Goal: Navigation & Orientation: Understand site structure

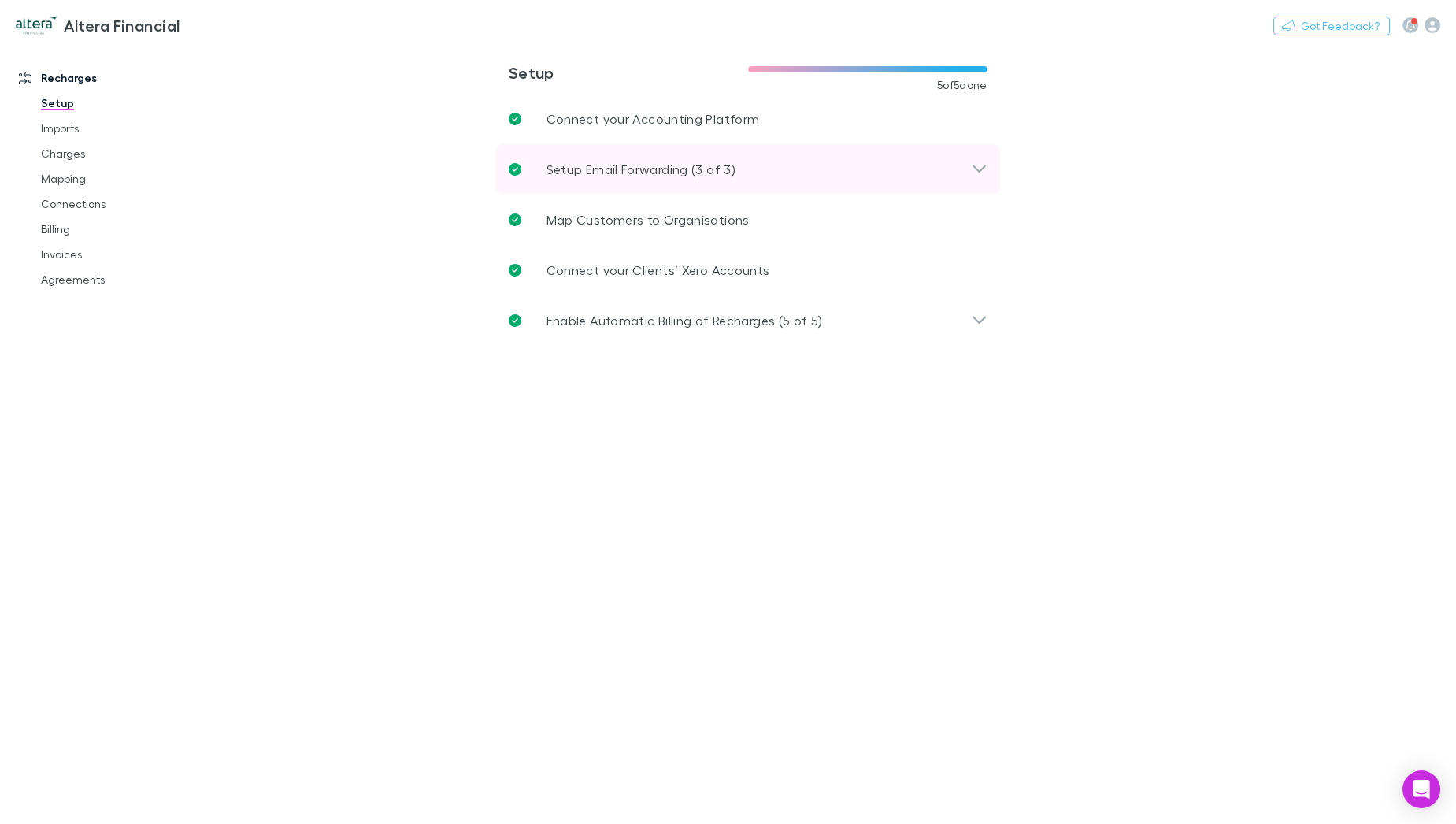
click at [691, 166] on p "Setup Email Forwarding (3 of 3)" at bounding box center [641, 169] width 189 height 19
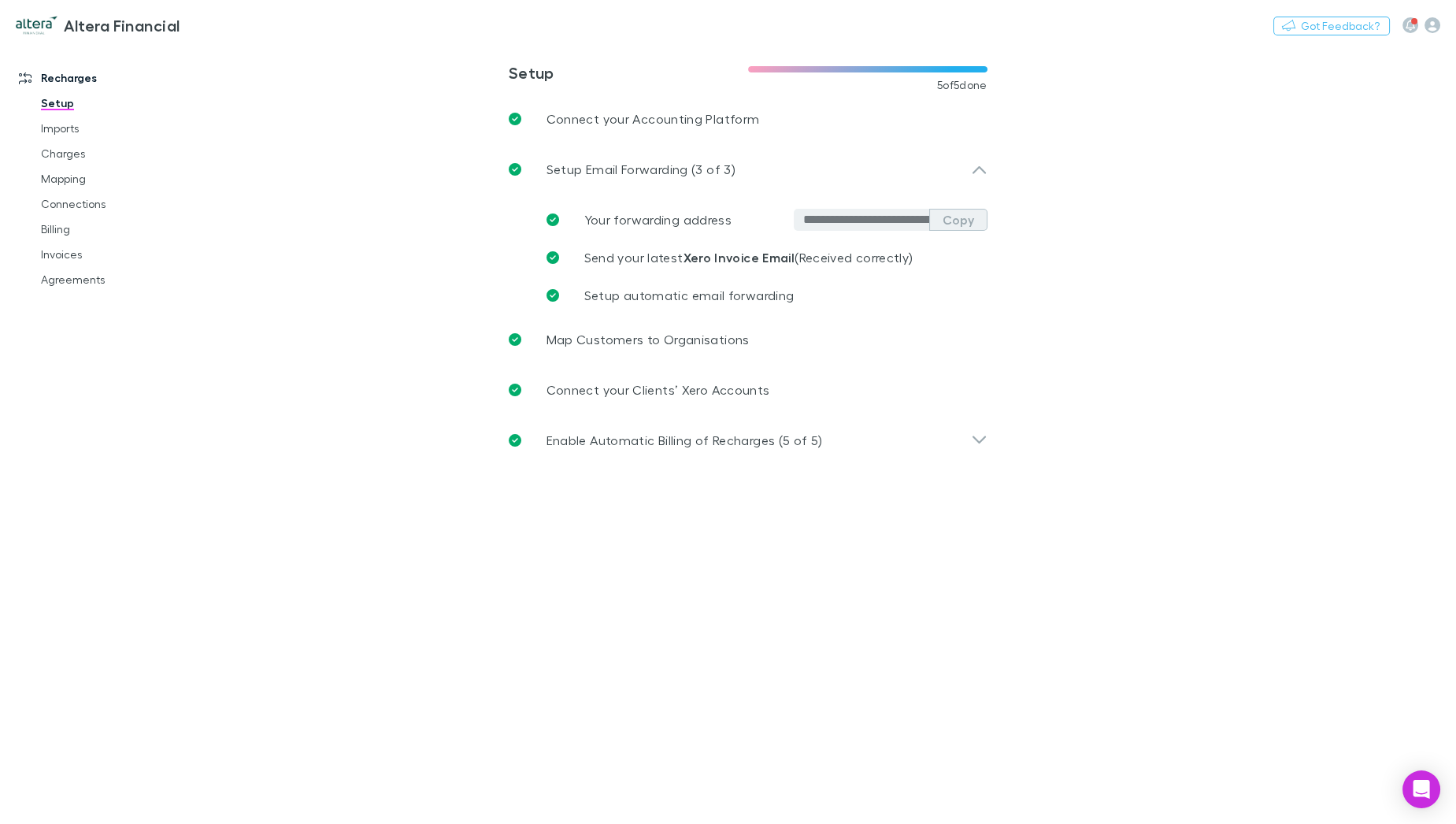
click at [966, 221] on button "Copy" at bounding box center [958, 220] width 58 height 22
click at [67, 122] on link "Imports" at bounding box center [119, 128] width 188 height 25
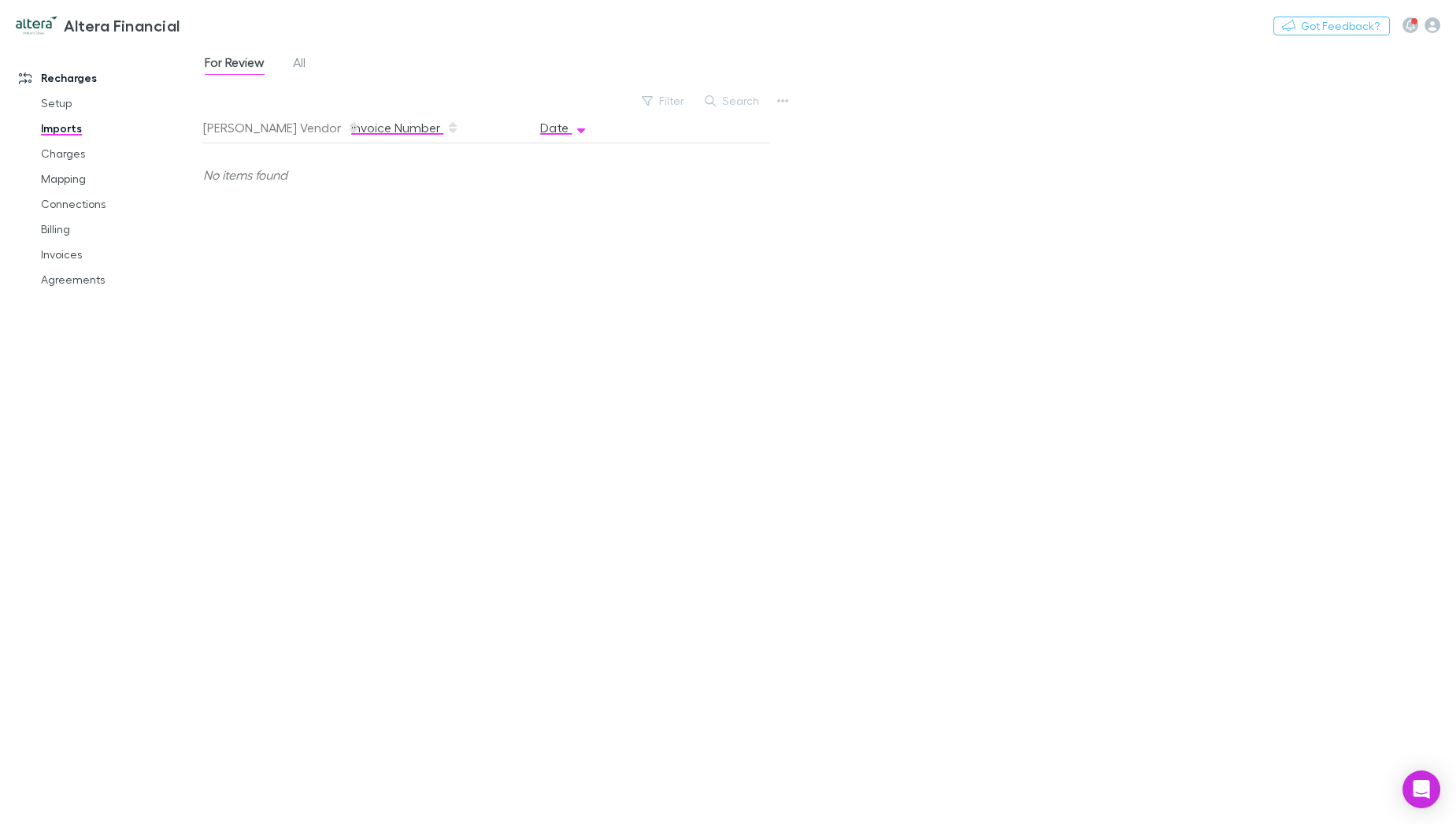
click at [364, 133] on button "Invoice Number" at bounding box center [405, 128] width 108 height 31
click at [250, 134] on button "[PERSON_NAME] Vendor" at bounding box center [282, 128] width 157 height 31
click at [60, 154] on link "Charges" at bounding box center [119, 153] width 188 height 25
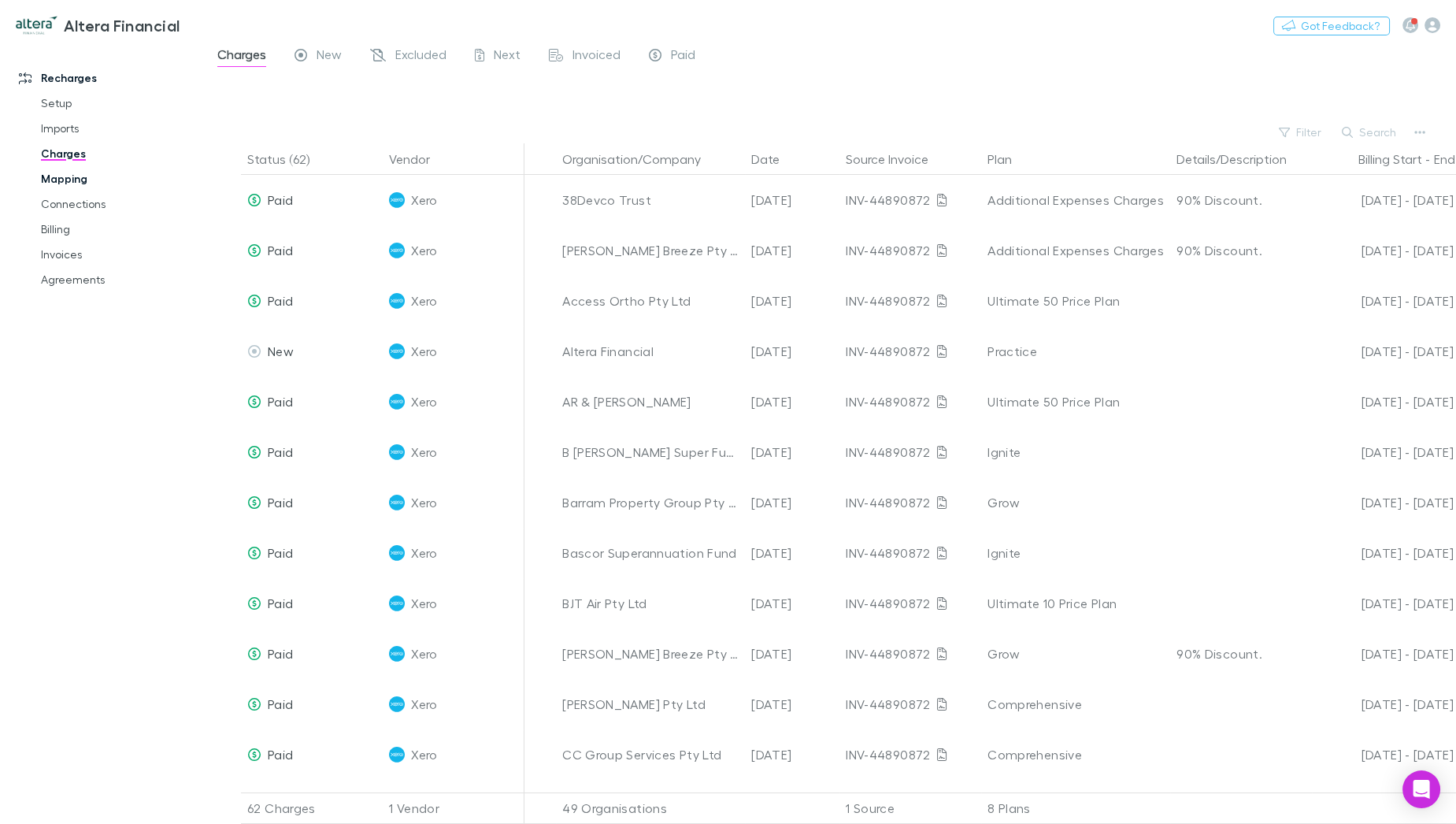
click at [76, 176] on link "Mapping" at bounding box center [119, 178] width 188 height 25
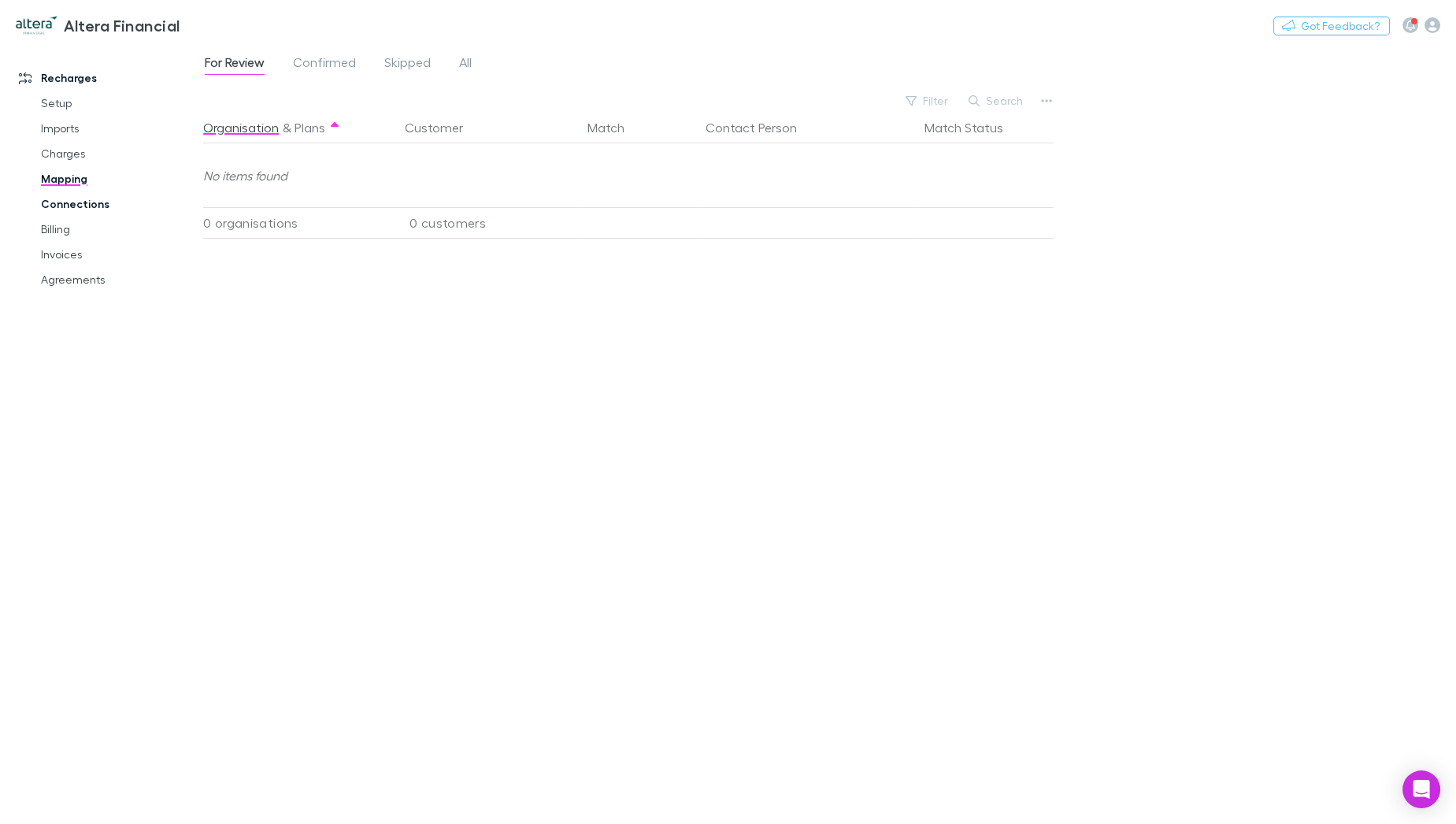
click at [85, 201] on link "Connections" at bounding box center [119, 204] width 188 height 25
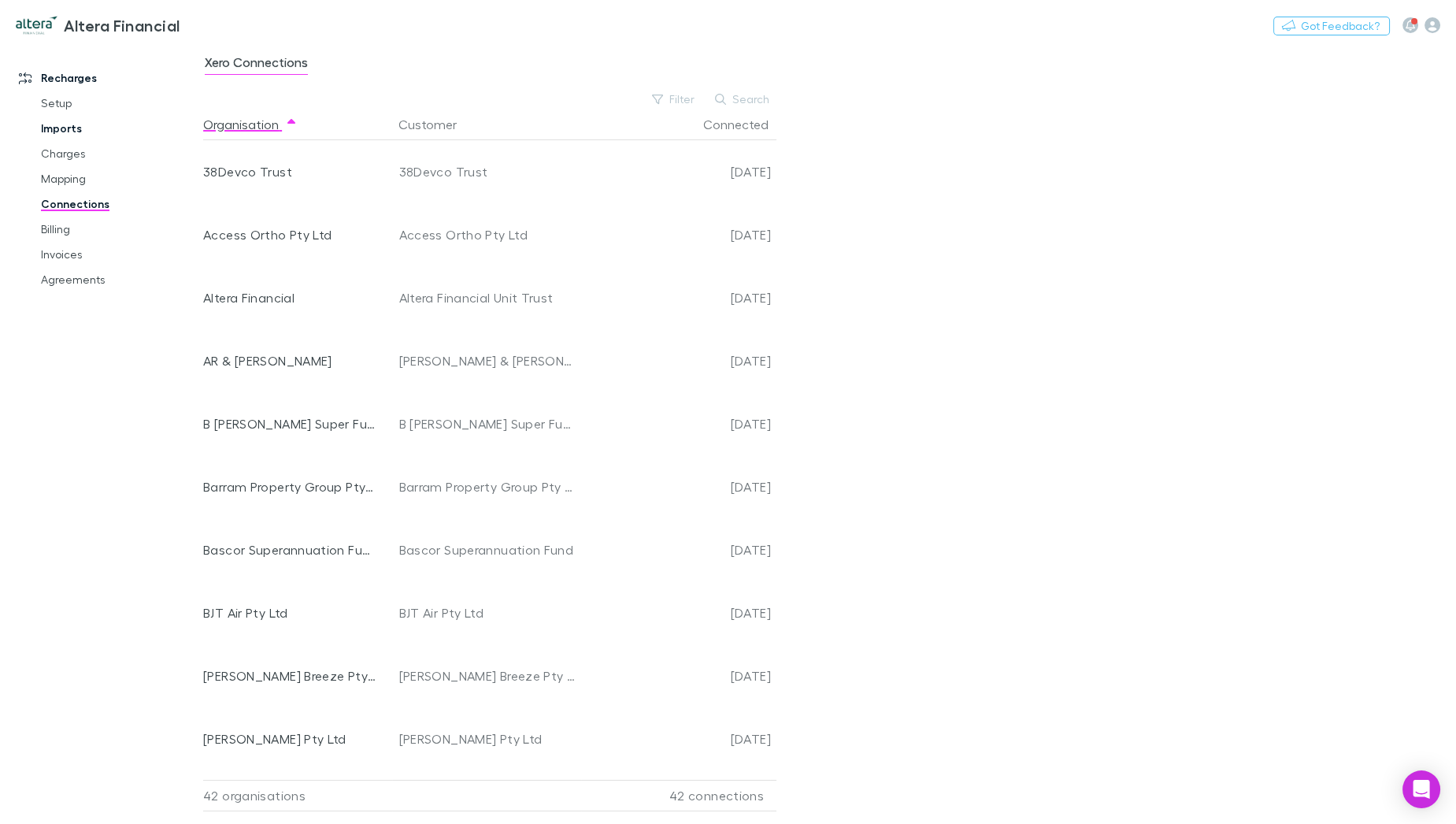
click at [72, 134] on link "Imports" at bounding box center [119, 128] width 188 height 25
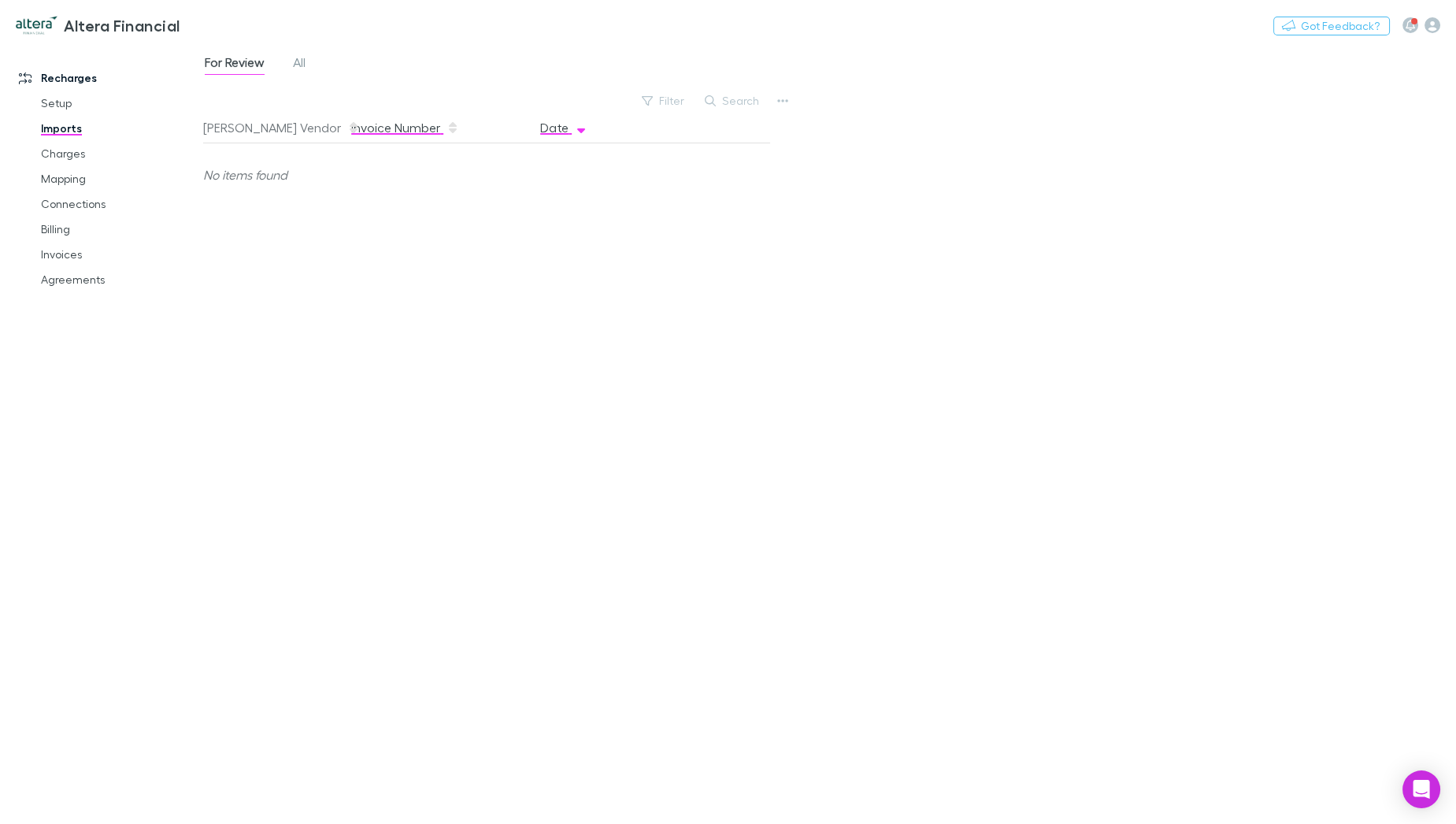
click at [383, 131] on button "Invoice Number" at bounding box center [405, 128] width 108 height 31
click at [294, 61] on span "All" at bounding box center [299, 65] width 13 height 21
click at [70, 204] on link "Connections" at bounding box center [119, 204] width 188 height 25
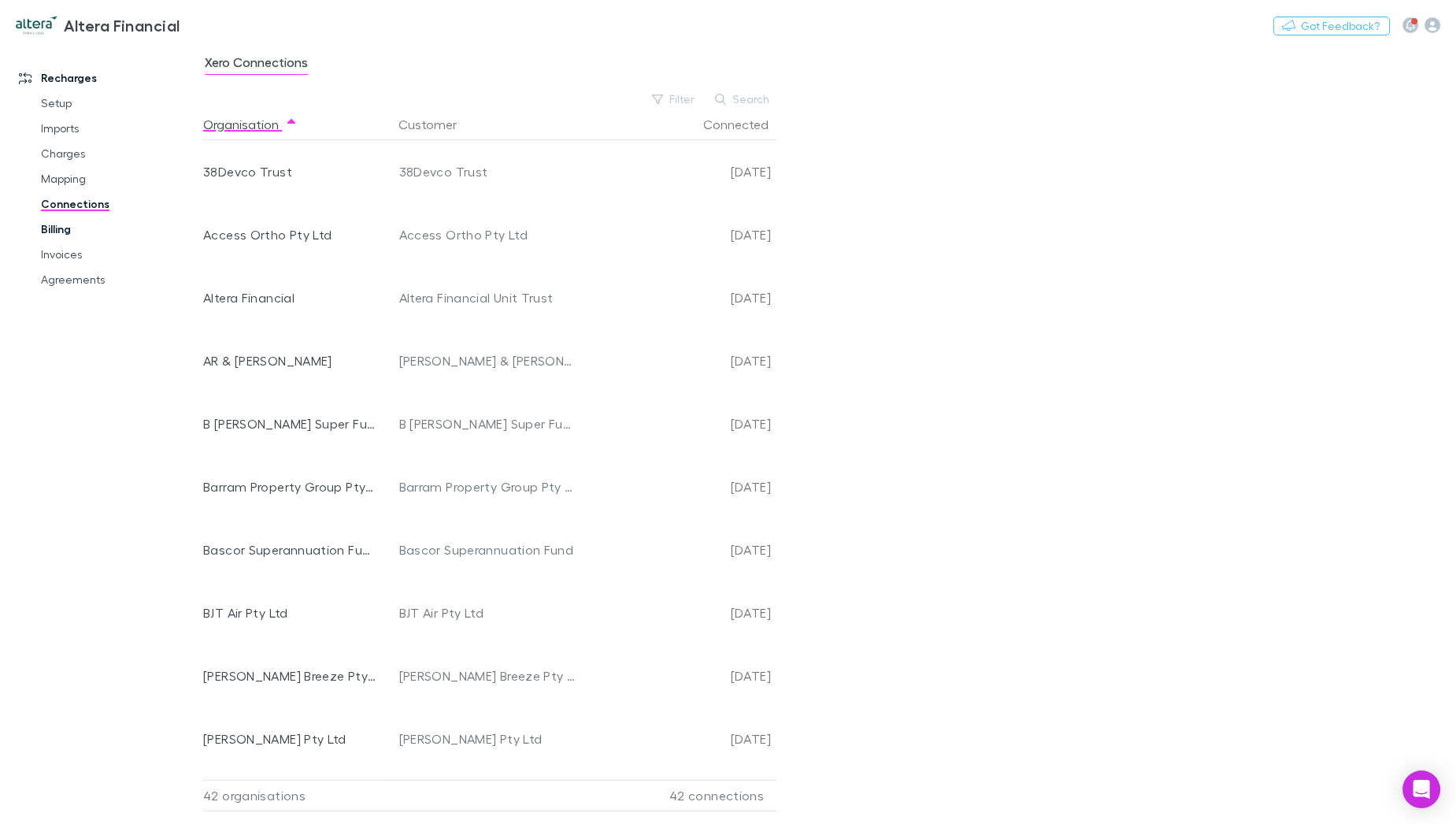
click at [63, 229] on link "Billing" at bounding box center [119, 229] width 188 height 25
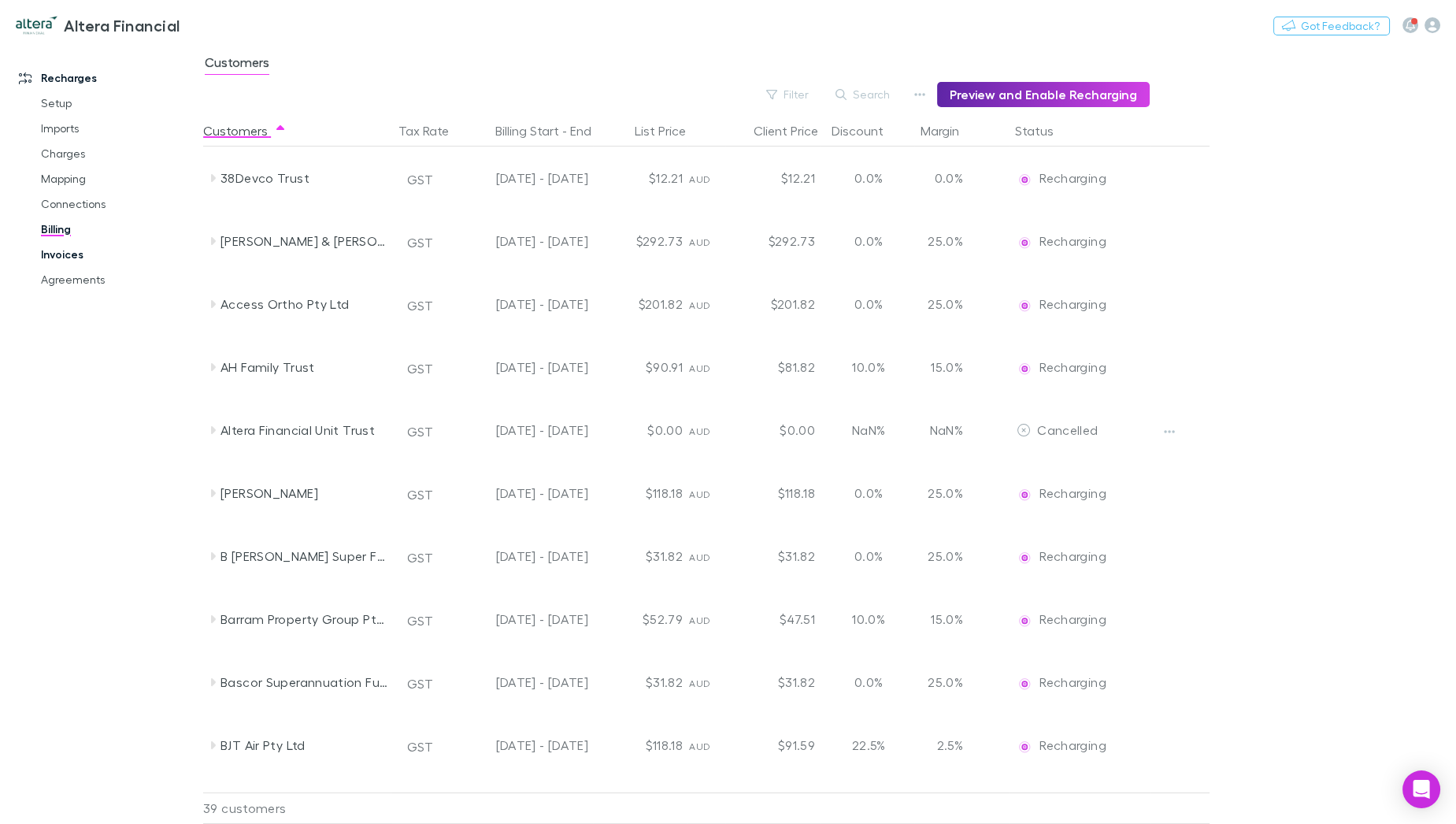
click at [66, 263] on link "Invoices" at bounding box center [119, 254] width 188 height 25
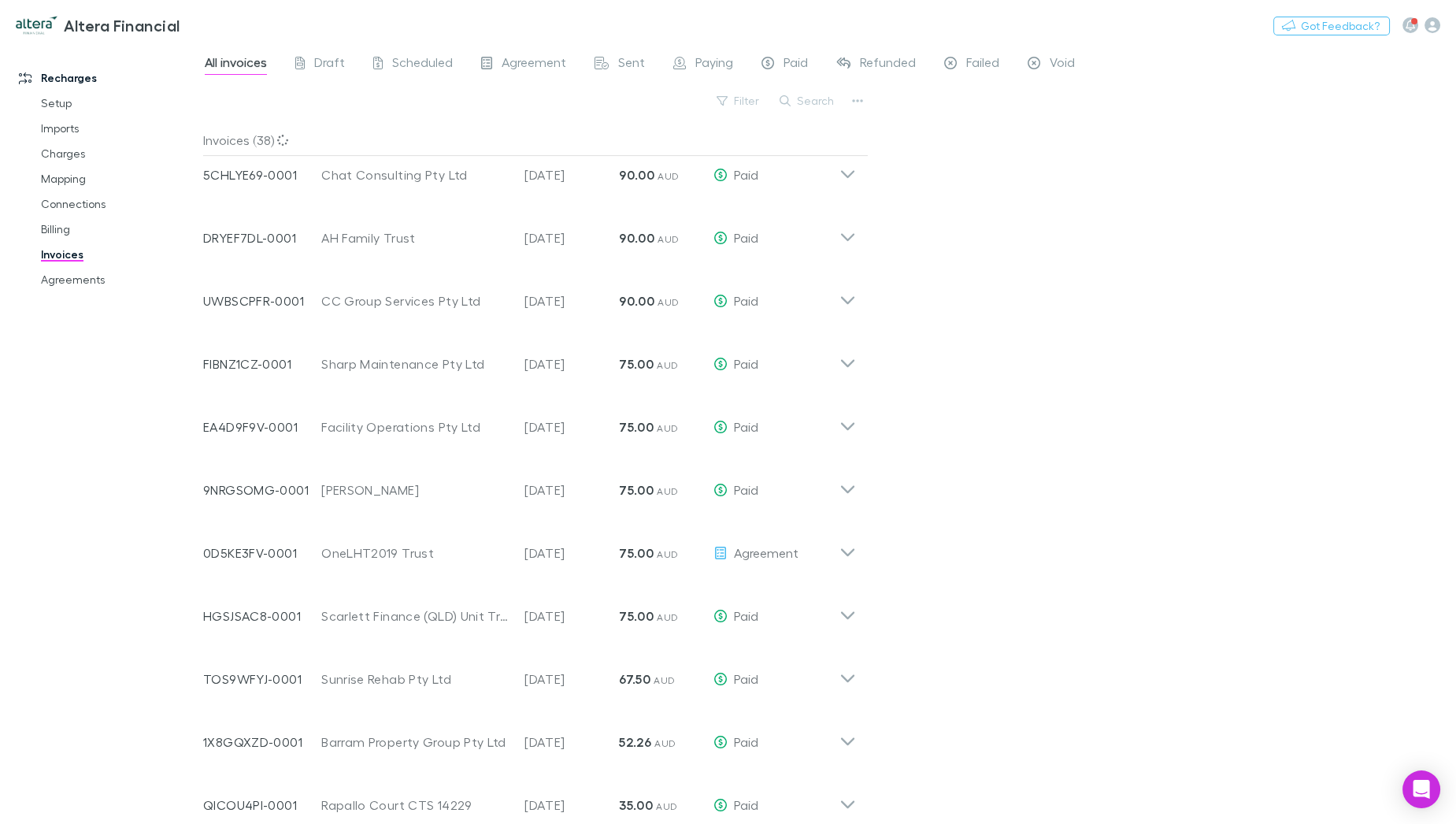
scroll to position [1258, 0]
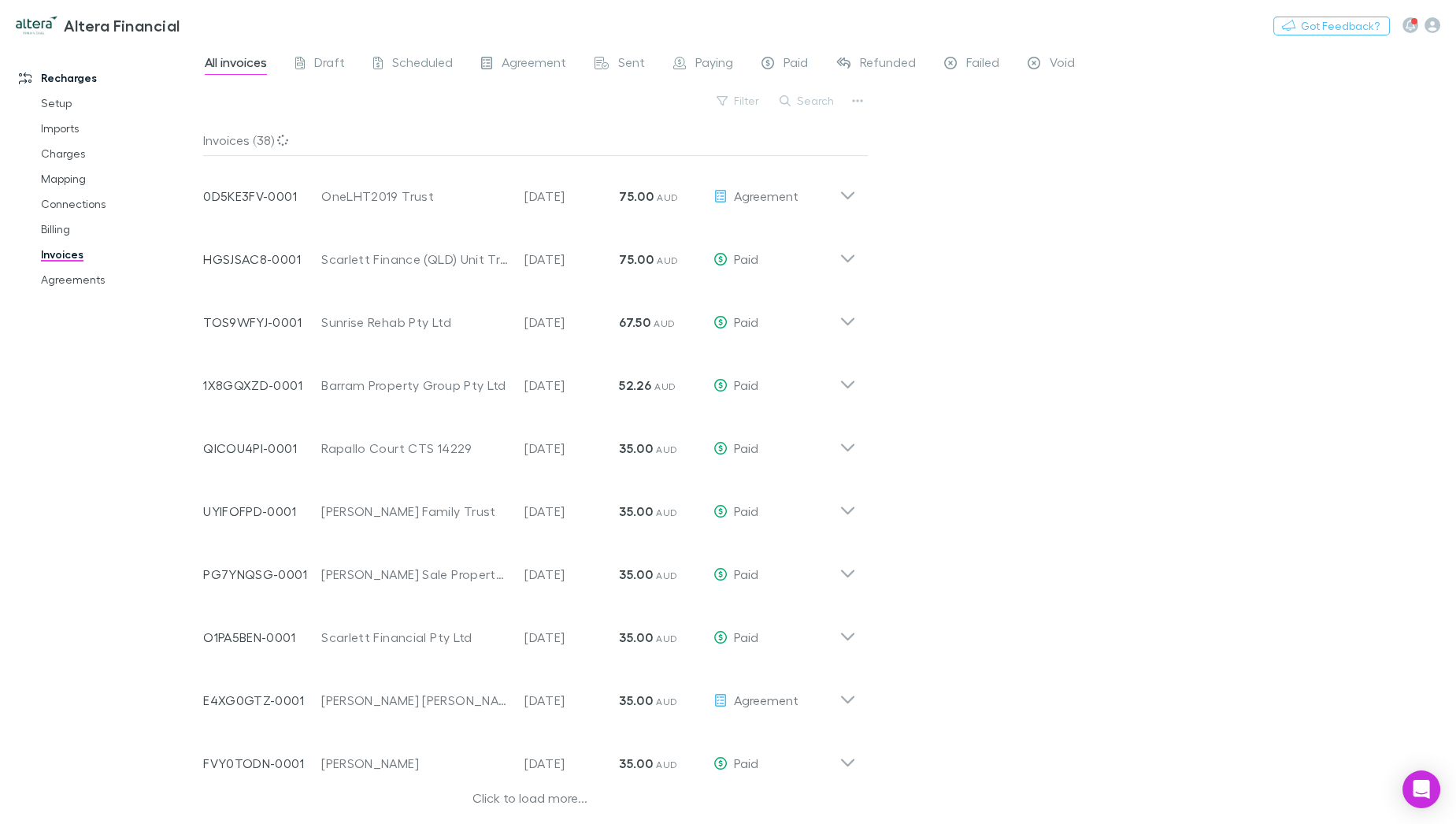
click at [517, 802] on div "Click to load more..." at bounding box center [529, 800] width 653 height 23
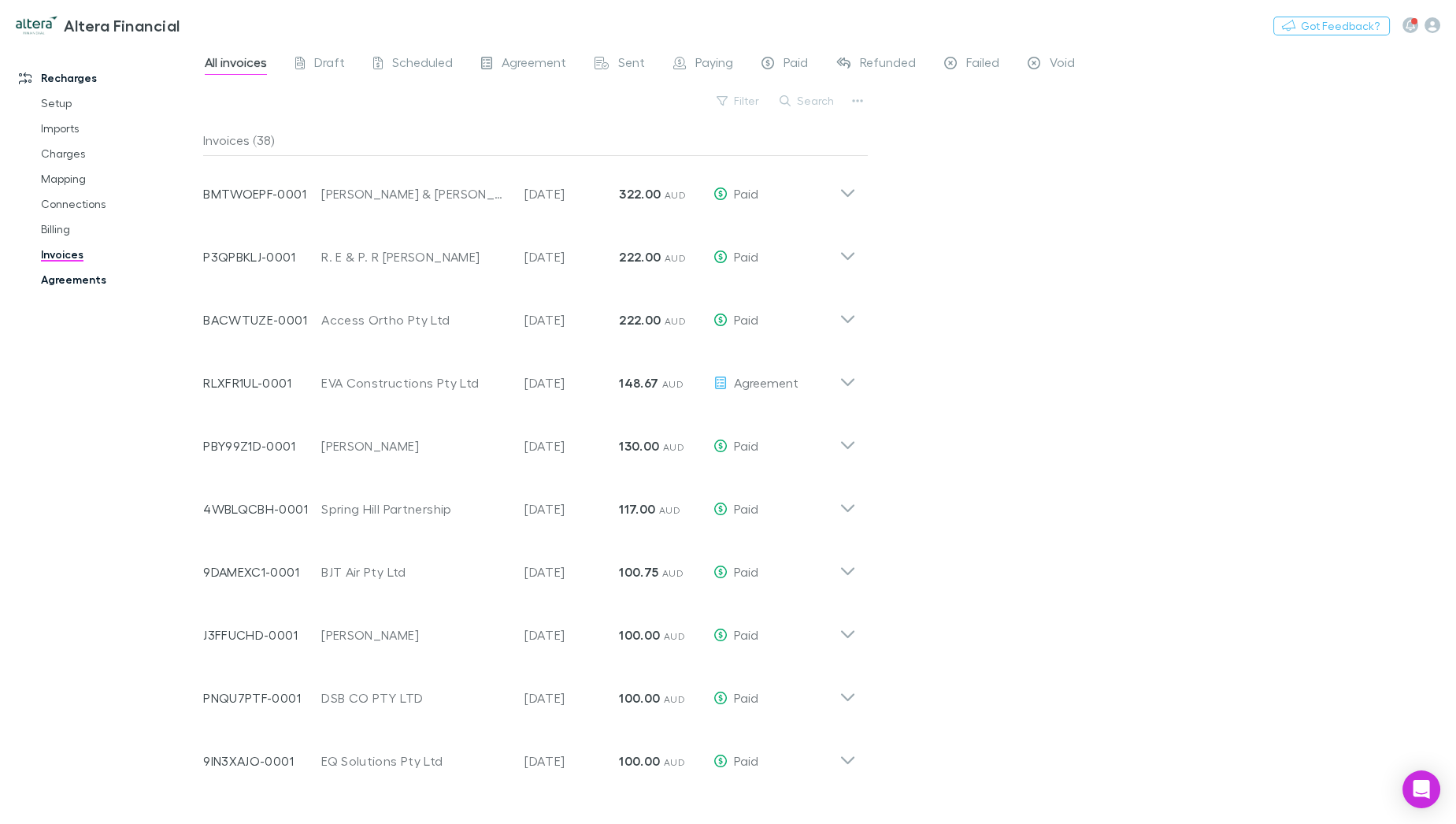
click at [96, 276] on link "Agreements" at bounding box center [119, 279] width 188 height 25
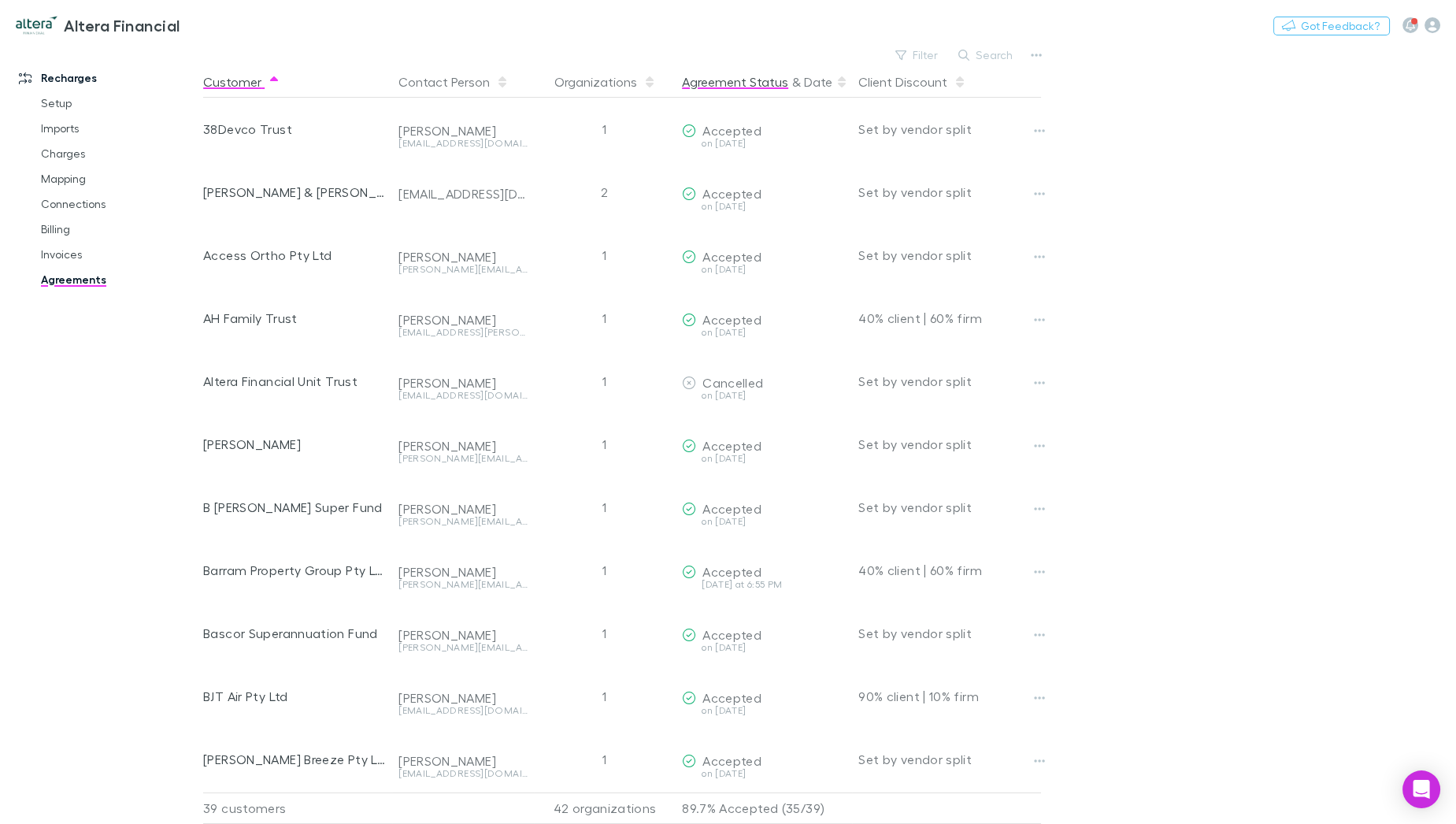
click at [714, 76] on button "Agreement Status" at bounding box center [735, 82] width 106 height 31
click at [595, 86] on button "Organizations" at bounding box center [605, 82] width 102 height 31
click at [465, 79] on button "Contact Person" at bounding box center [454, 82] width 111 height 31
click at [260, 79] on button "Customer" at bounding box center [241, 82] width 77 height 31
click at [918, 76] on button "Client Discount" at bounding box center [912, 82] width 108 height 31
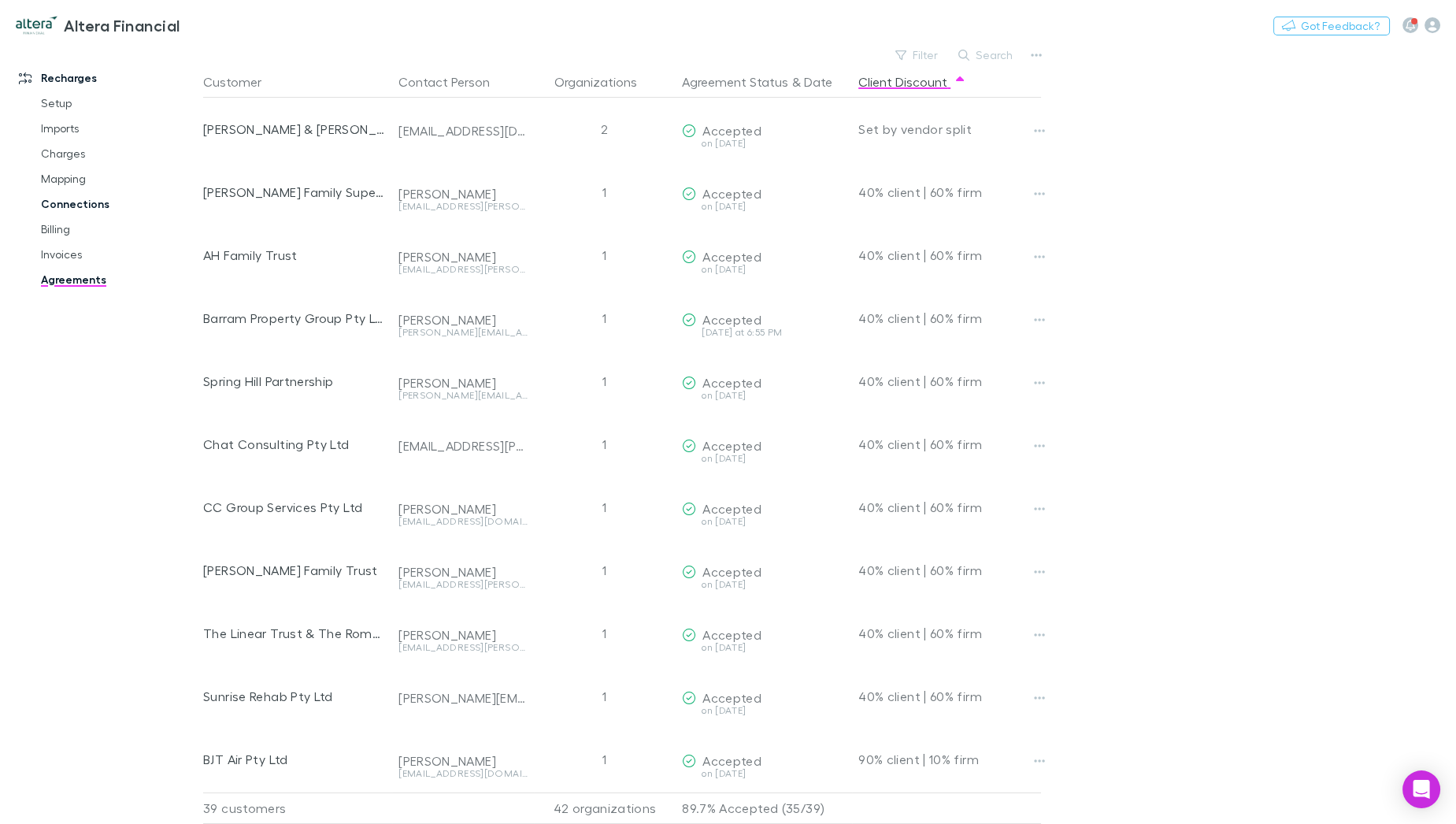
click at [83, 206] on link "Connections" at bounding box center [119, 204] width 188 height 25
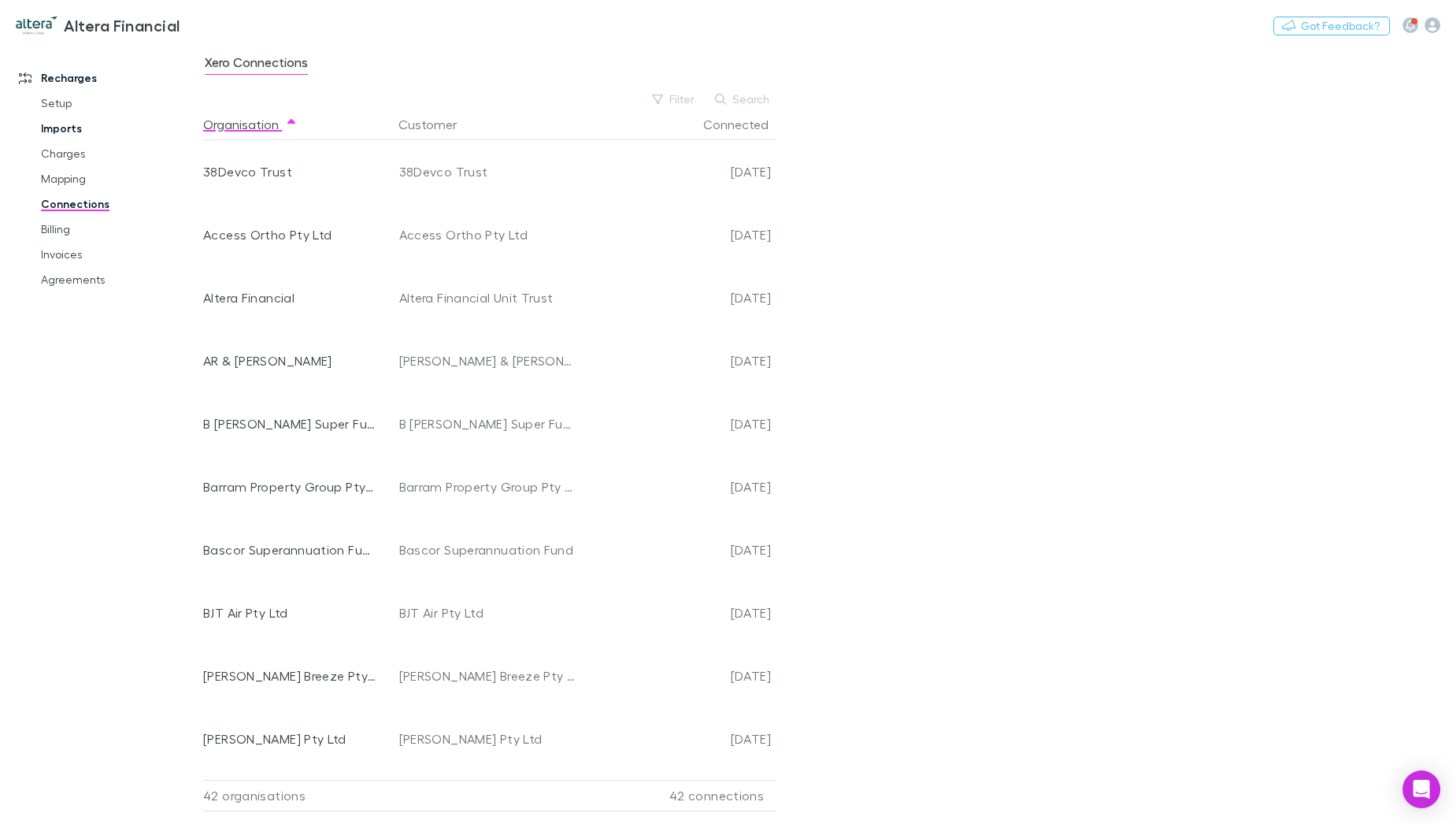
click at [75, 131] on link "Imports" at bounding box center [119, 128] width 188 height 25
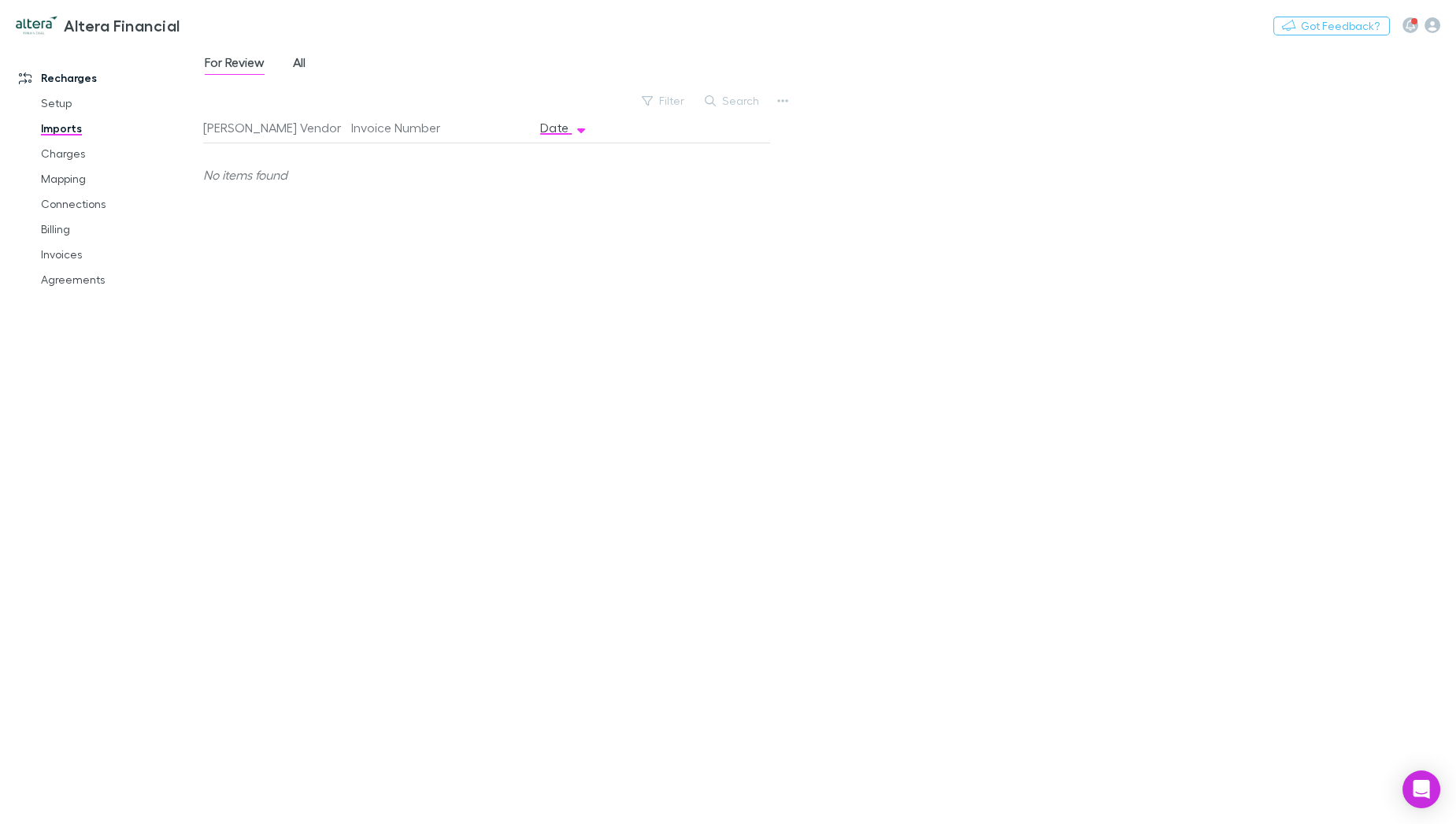
click at [294, 65] on span "All" at bounding box center [299, 65] width 13 height 21
click at [225, 120] on button "[PERSON_NAME] Vendor" at bounding box center [282, 128] width 157 height 31
click at [414, 123] on button "Invoice Number" at bounding box center [405, 128] width 108 height 31
click at [56, 104] on link "Setup" at bounding box center [119, 103] width 188 height 25
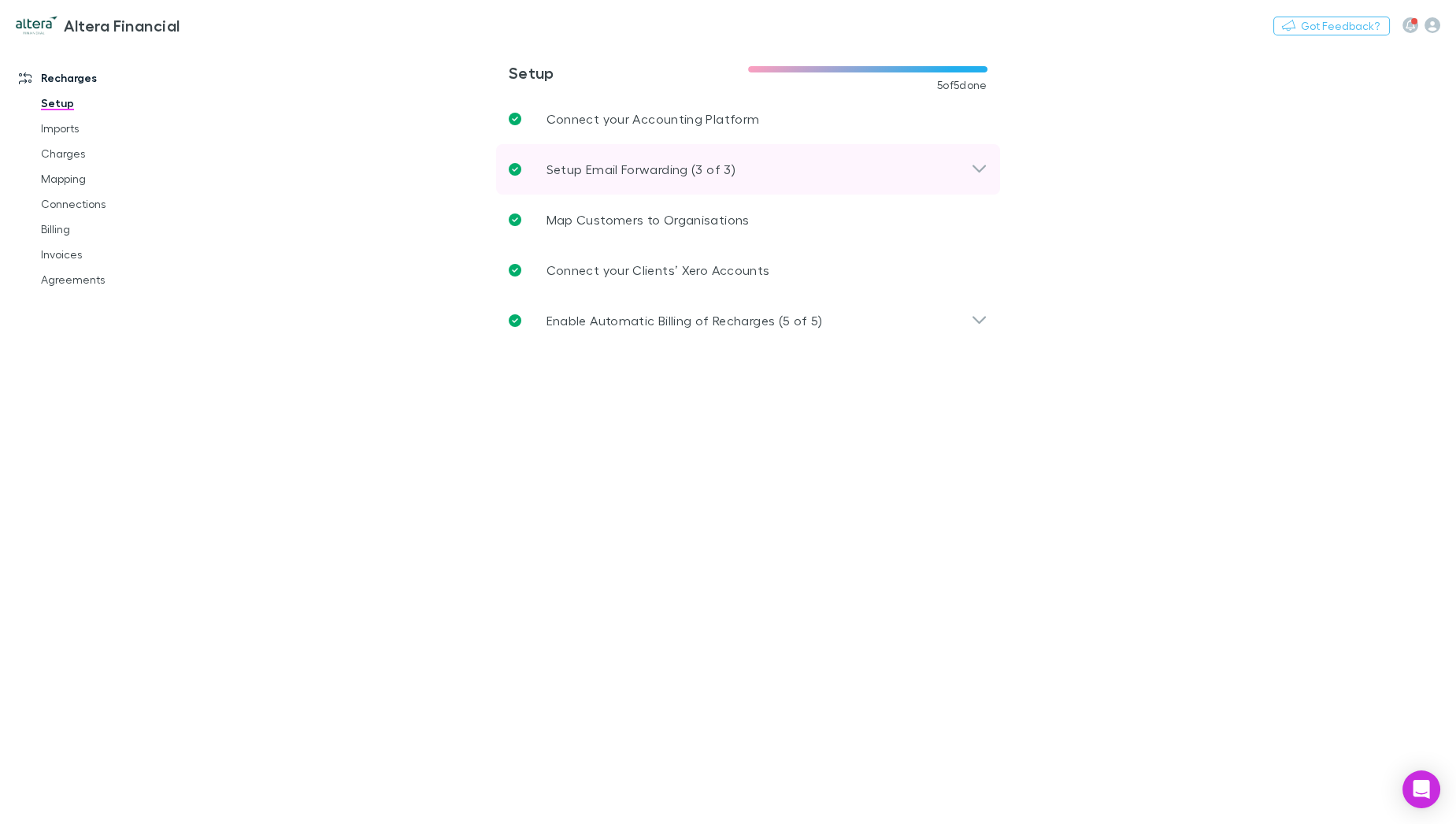
click at [820, 163] on div "Setup Email Forwarding (3 of 3)" at bounding box center [739, 169] width 462 height 19
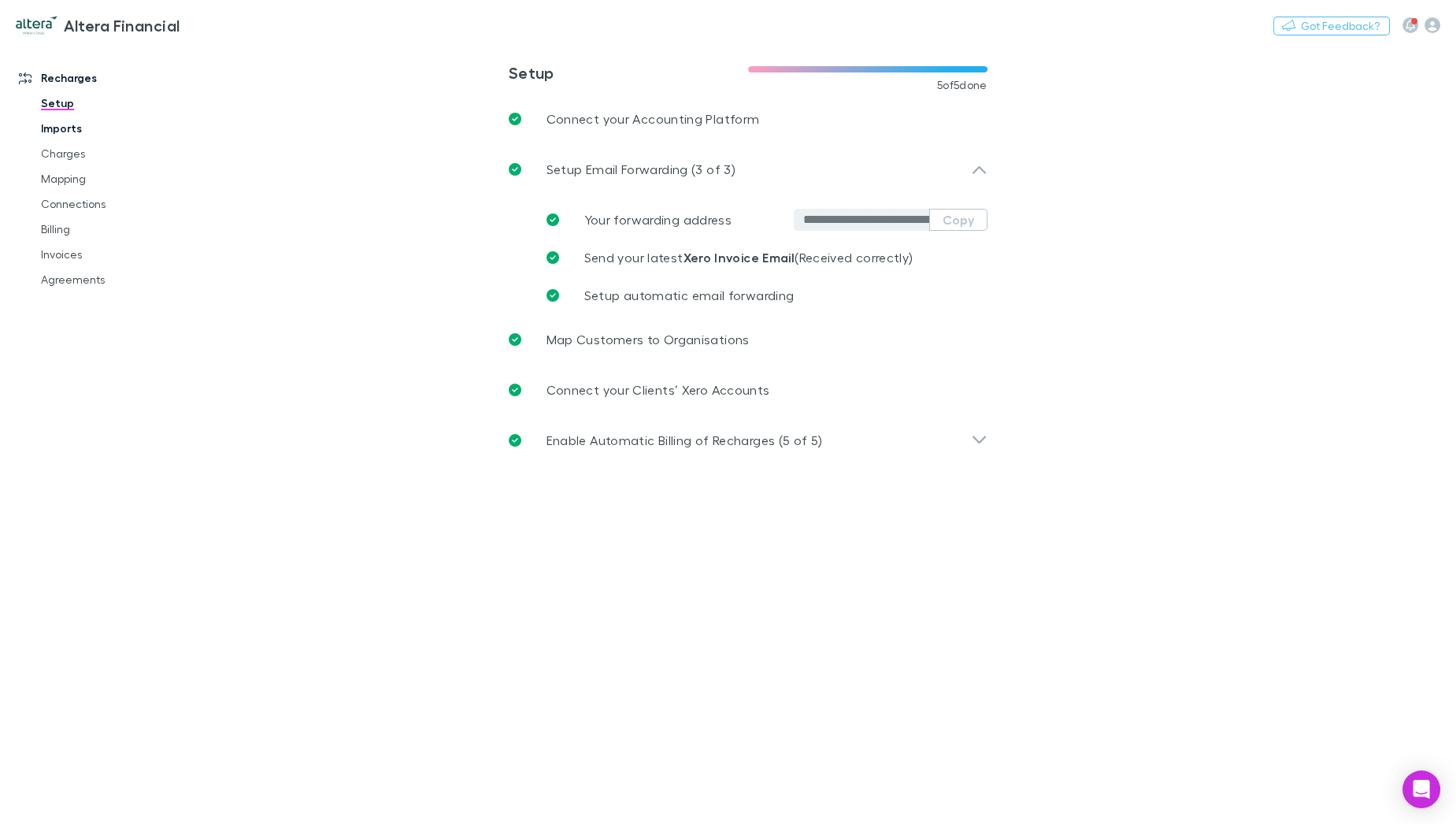
click at [47, 133] on link "Imports" at bounding box center [119, 128] width 188 height 25
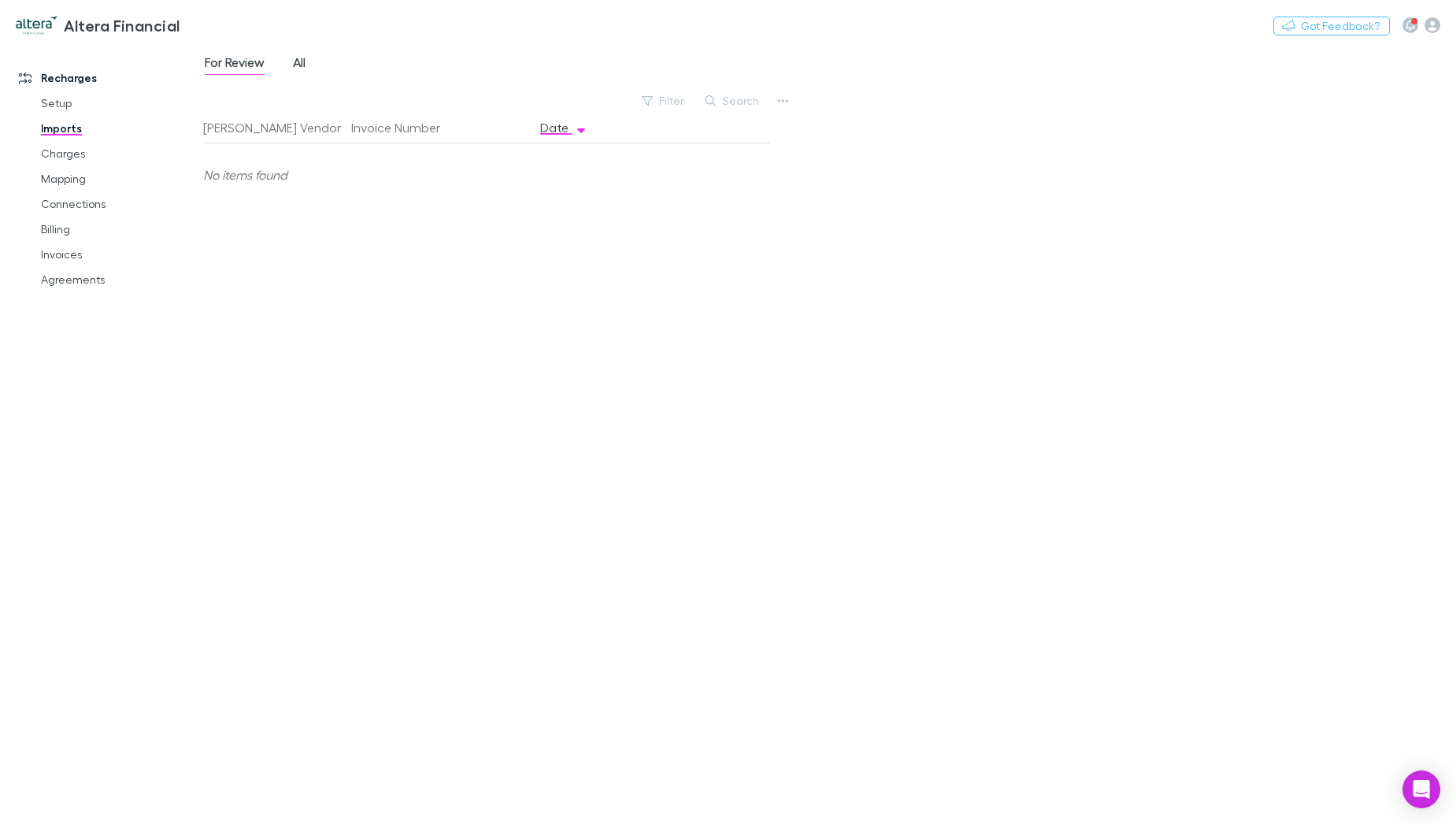
click at [306, 67] on span "All" at bounding box center [299, 65] width 13 height 21
click at [370, 127] on button "Invoice Number" at bounding box center [405, 128] width 108 height 31
click at [252, 129] on button "[PERSON_NAME] Vendor" at bounding box center [282, 128] width 157 height 31
click at [421, 122] on button "Invoice Number" at bounding box center [405, 128] width 108 height 31
click at [560, 130] on button "Date" at bounding box center [564, 128] width 47 height 31
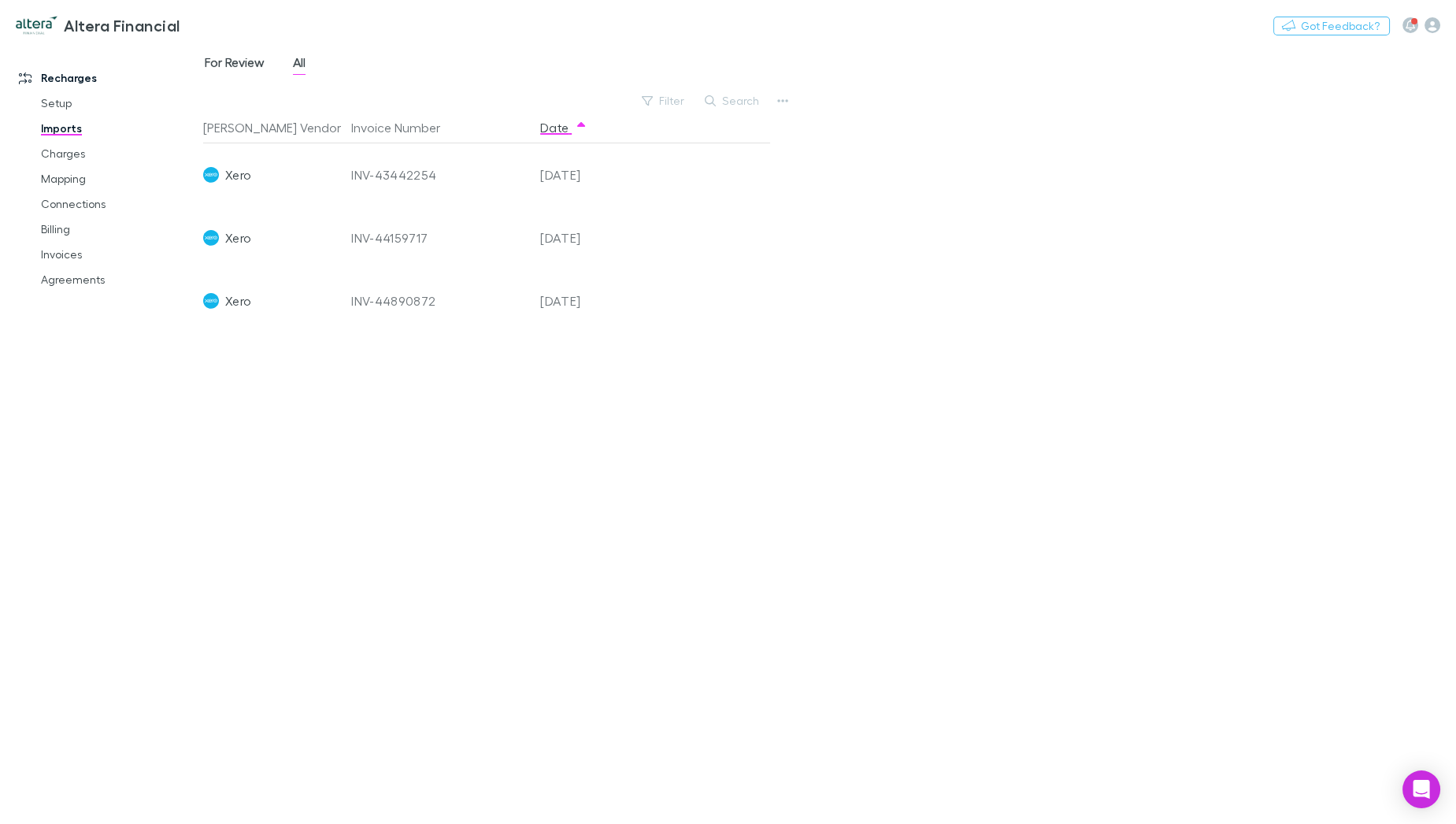
click at [237, 58] on span "For Review" at bounding box center [234, 65] width 60 height 21
click at [228, 130] on button "[PERSON_NAME] Vendor" at bounding box center [282, 128] width 157 height 31
click at [49, 99] on link "Setup" at bounding box center [119, 103] width 188 height 25
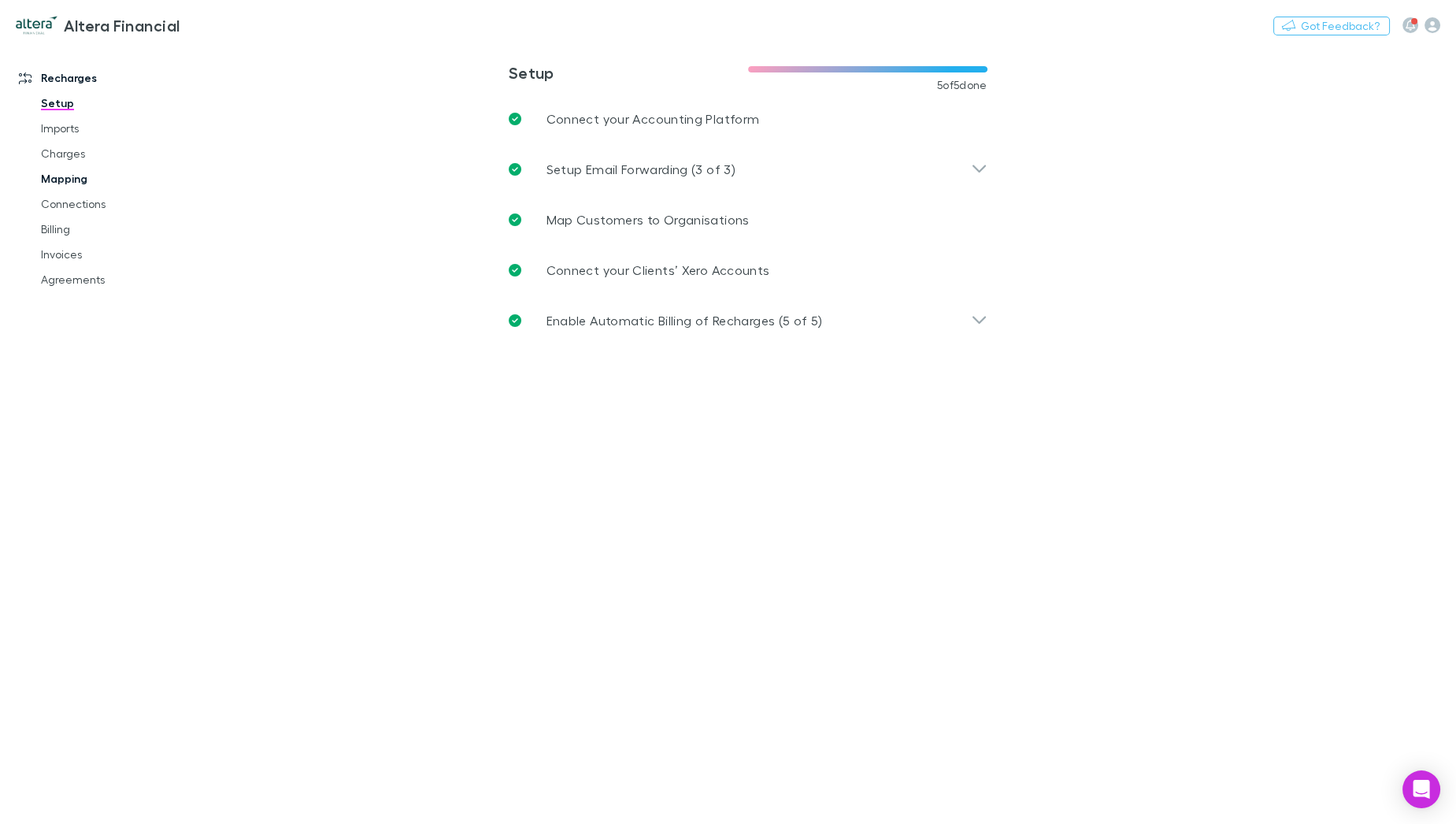
click at [76, 181] on link "Mapping" at bounding box center [119, 178] width 188 height 25
